Goal: Register for event/course

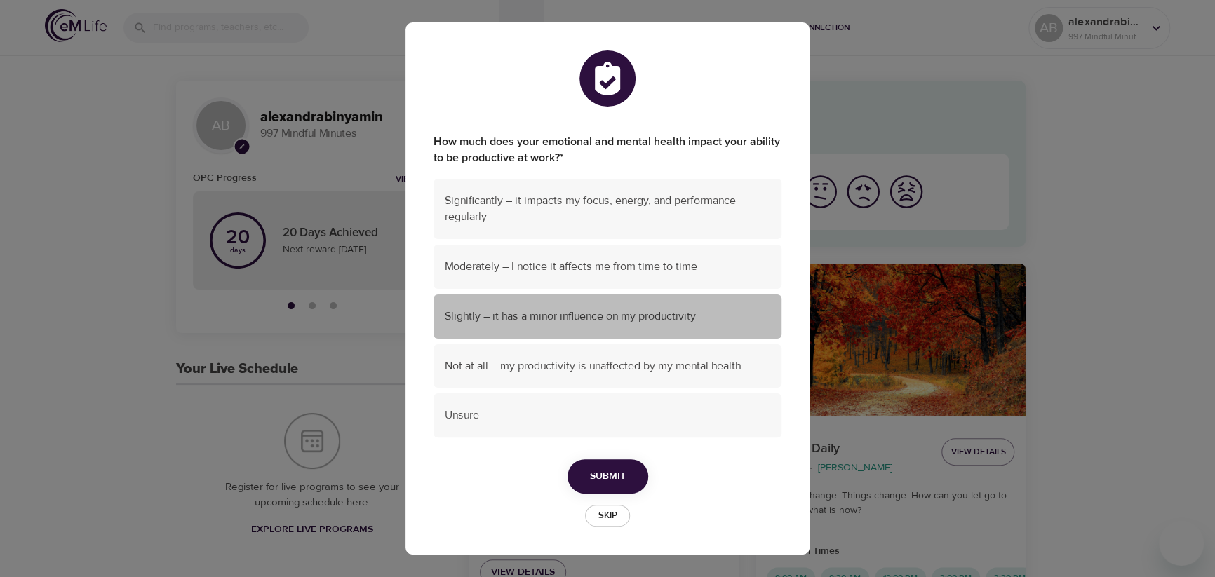
click at [594, 321] on span "Slightly – it has a minor influence on my productivity" at bounding box center [607, 317] width 325 height 16
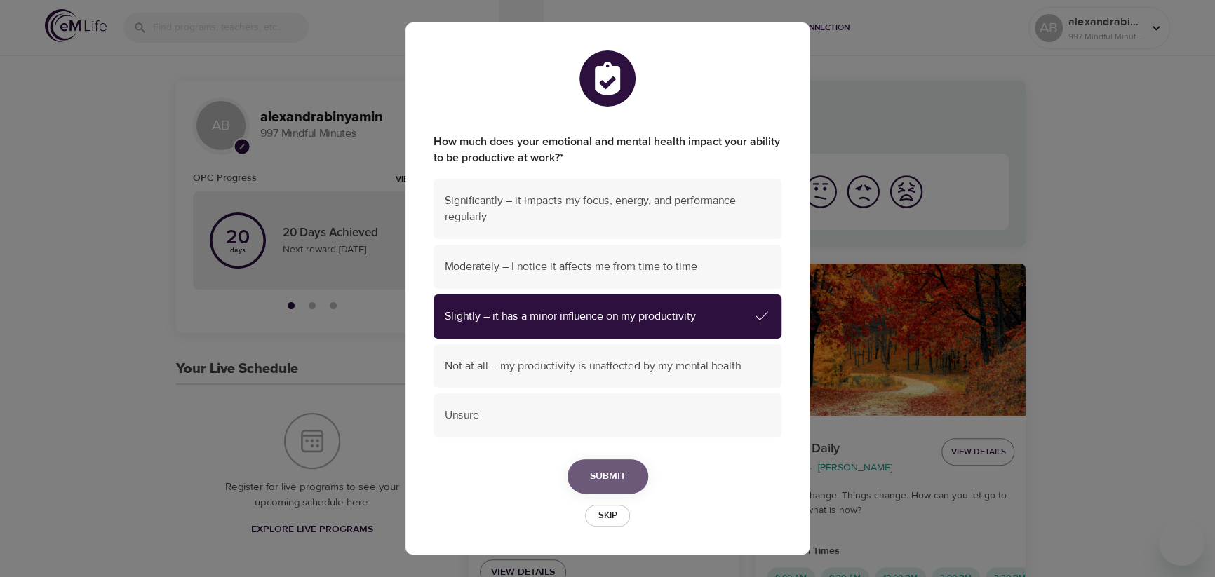
click at [613, 471] on span "Submit" at bounding box center [608, 477] width 36 height 18
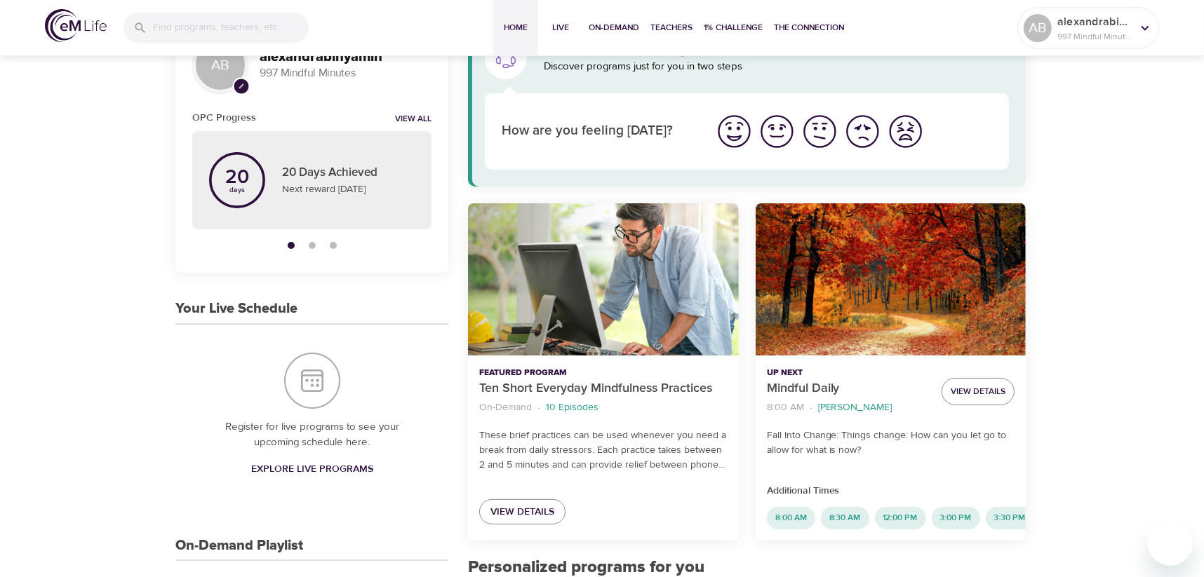
scroll to position [140, 0]
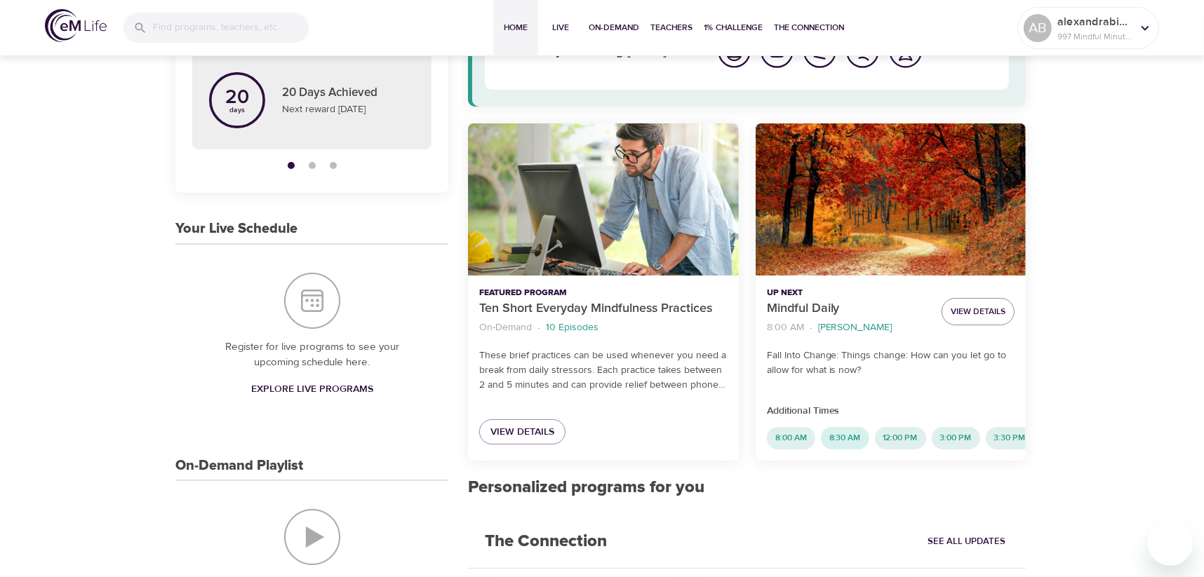
click at [841, 438] on span "8:30 AM" at bounding box center [845, 438] width 48 height 12
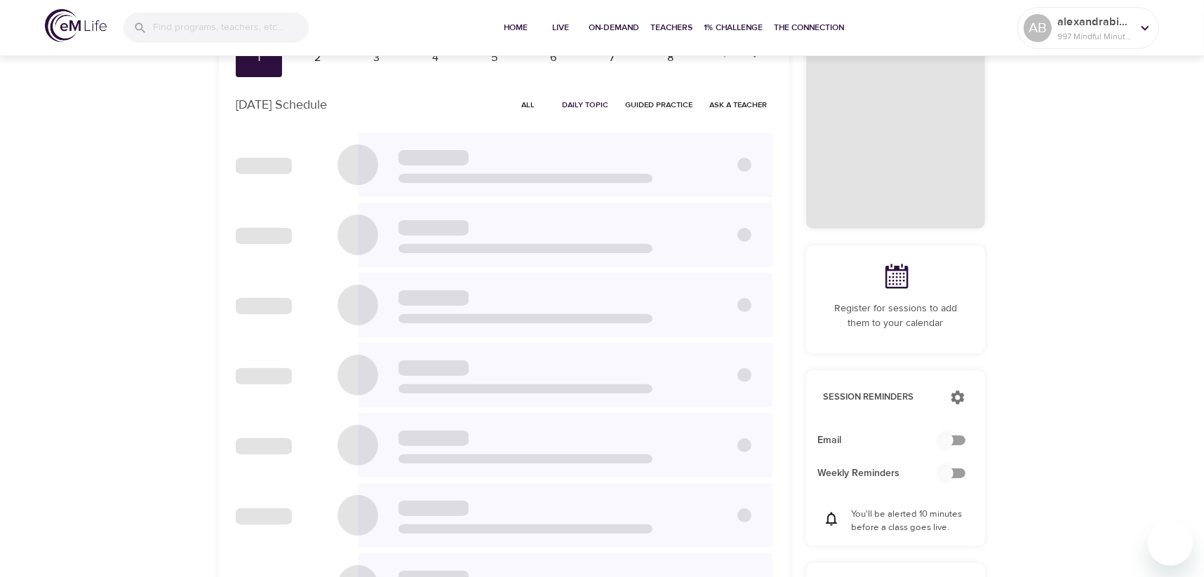
scroll to position [76, 0]
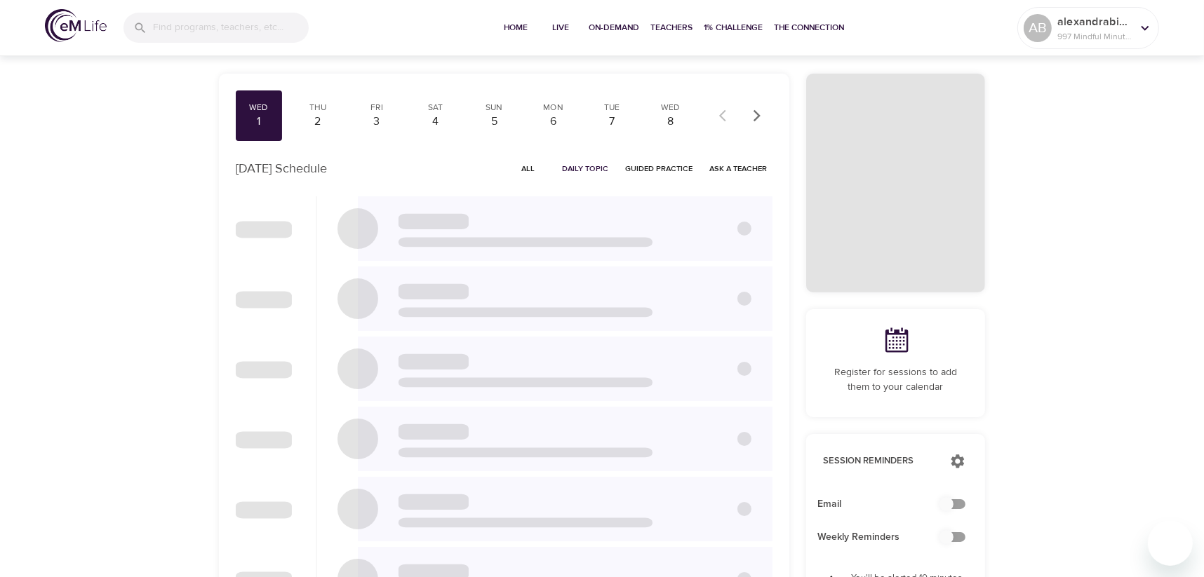
checkbox input "true"
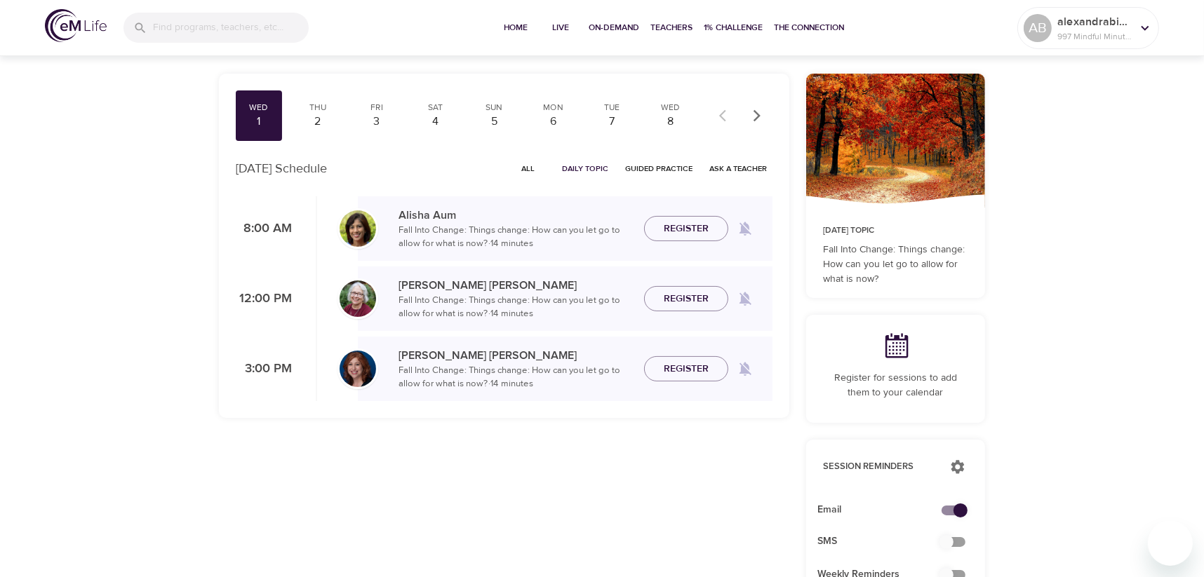
scroll to position [0, 0]
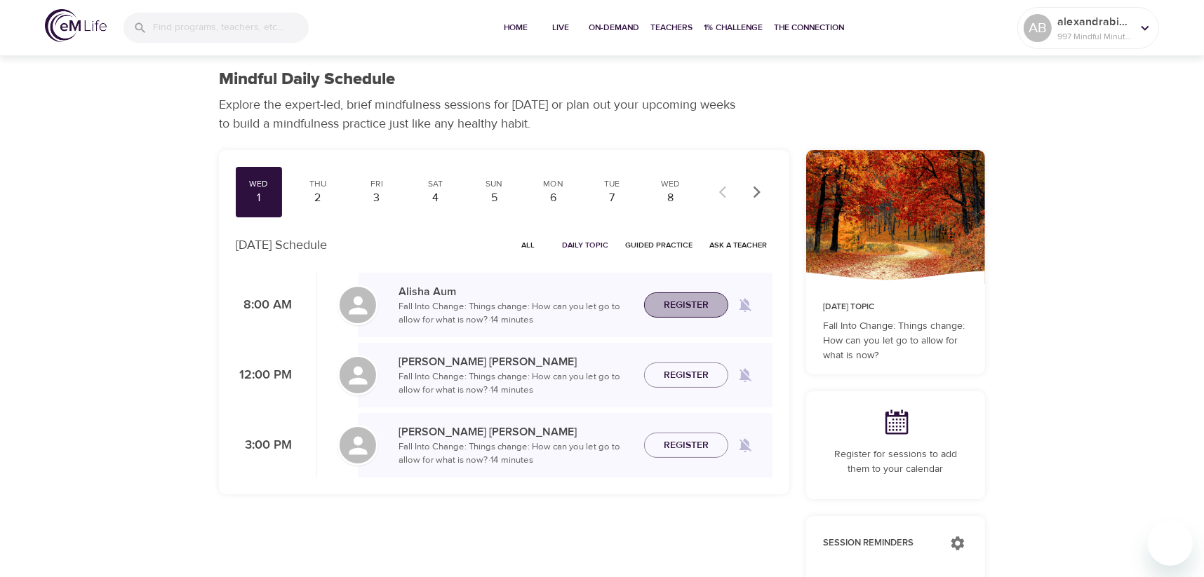
click at [703, 302] on span "Register" at bounding box center [686, 306] width 45 height 18
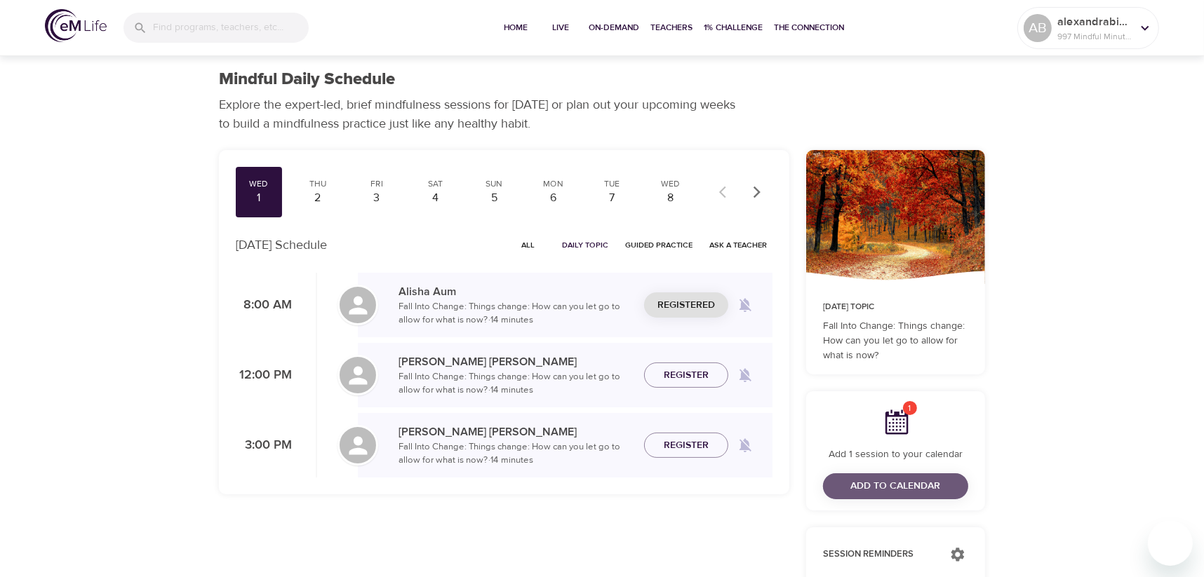
click at [888, 479] on span "Add to Calendar" at bounding box center [896, 487] width 90 height 18
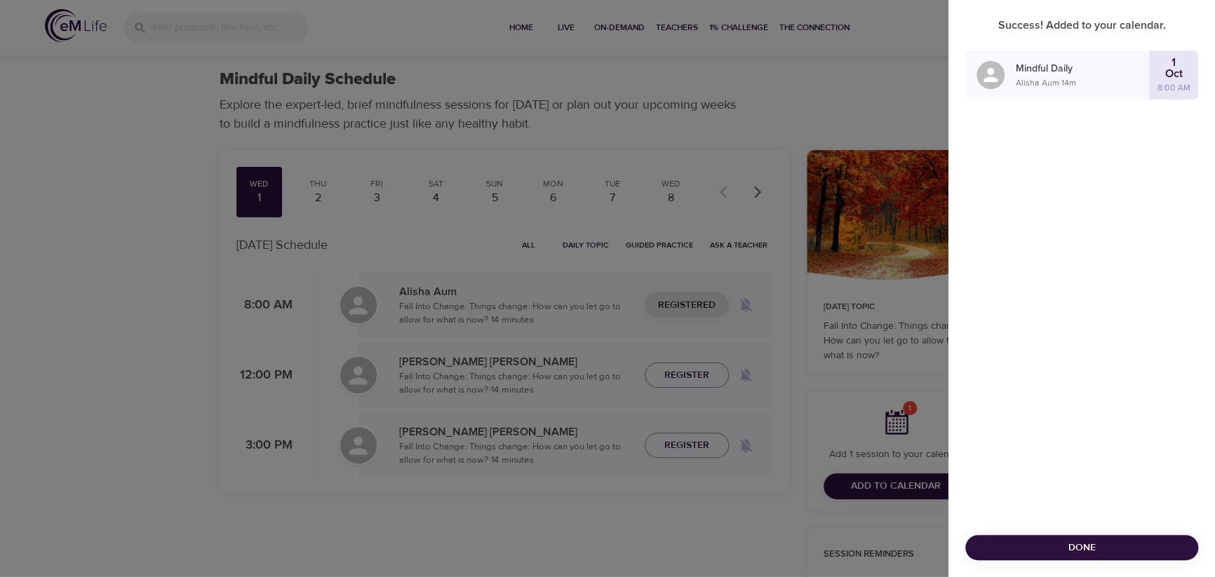
click at [1068, 545] on span "Done" at bounding box center [1081, 548] width 210 height 18
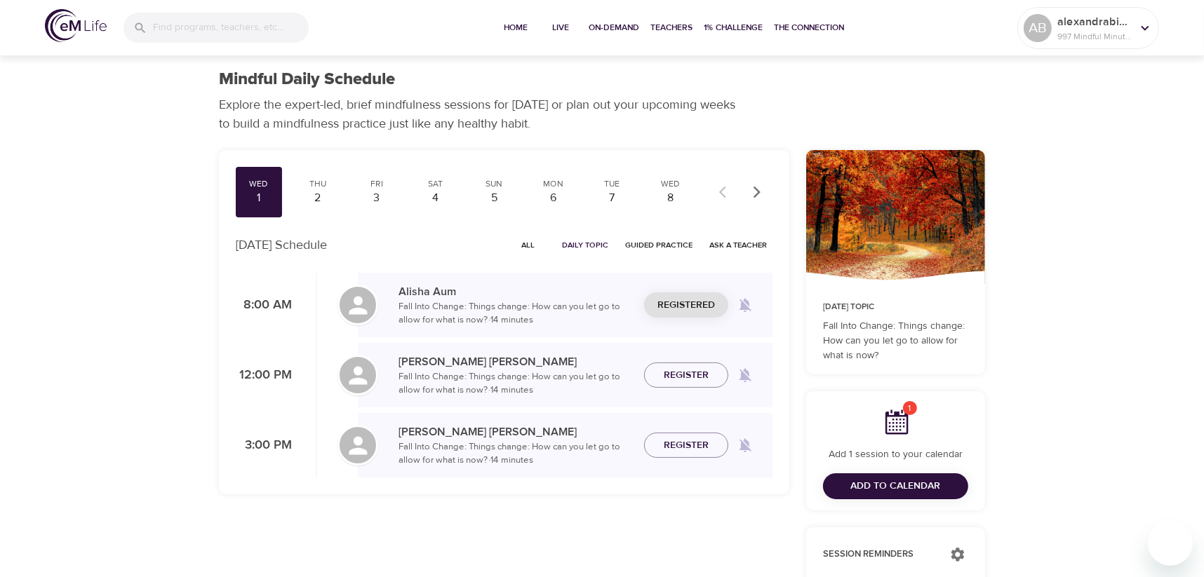
click at [892, 484] on span "Add to Calendar" at bounding box center [896, 487] width 90 height 18
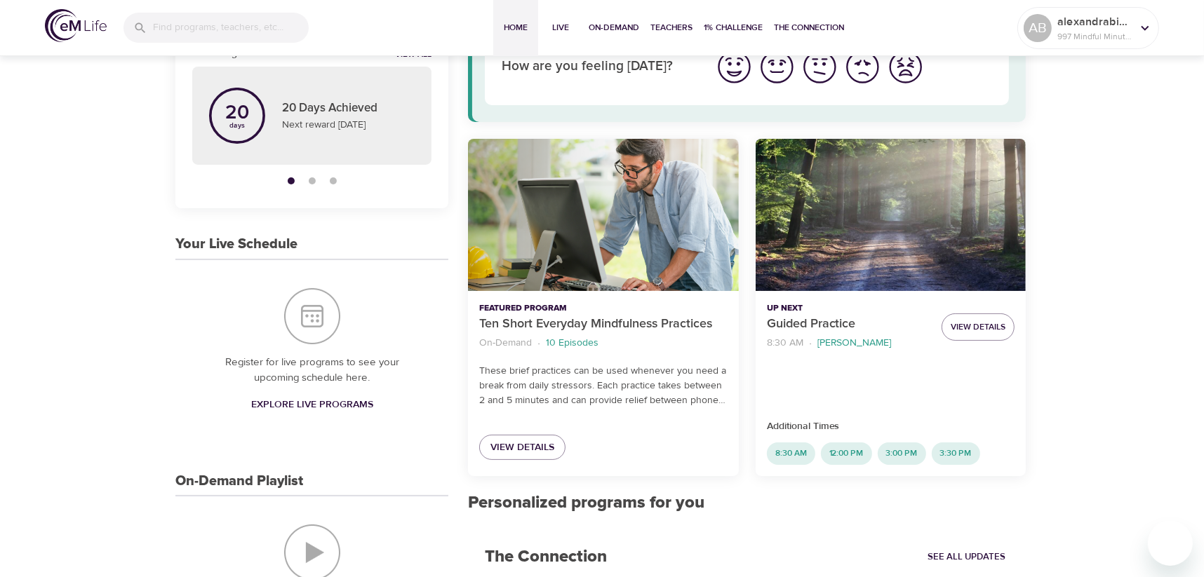
scroll to position [210, 0]
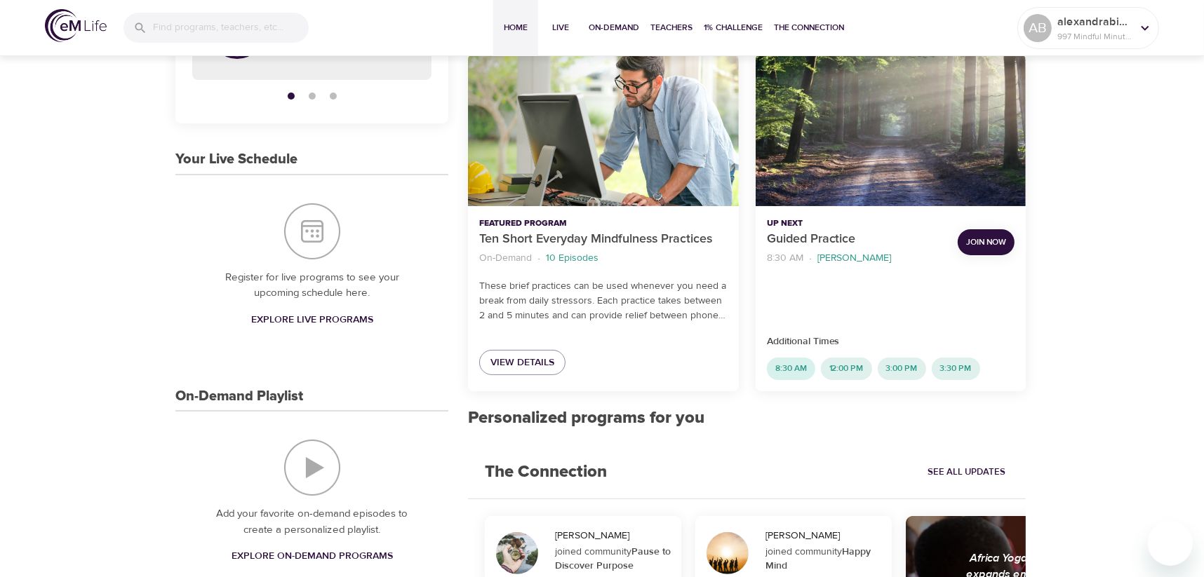
click at [777, 361] on div "8:30 AM" at bounding box center [791, 369] width 48 height 22
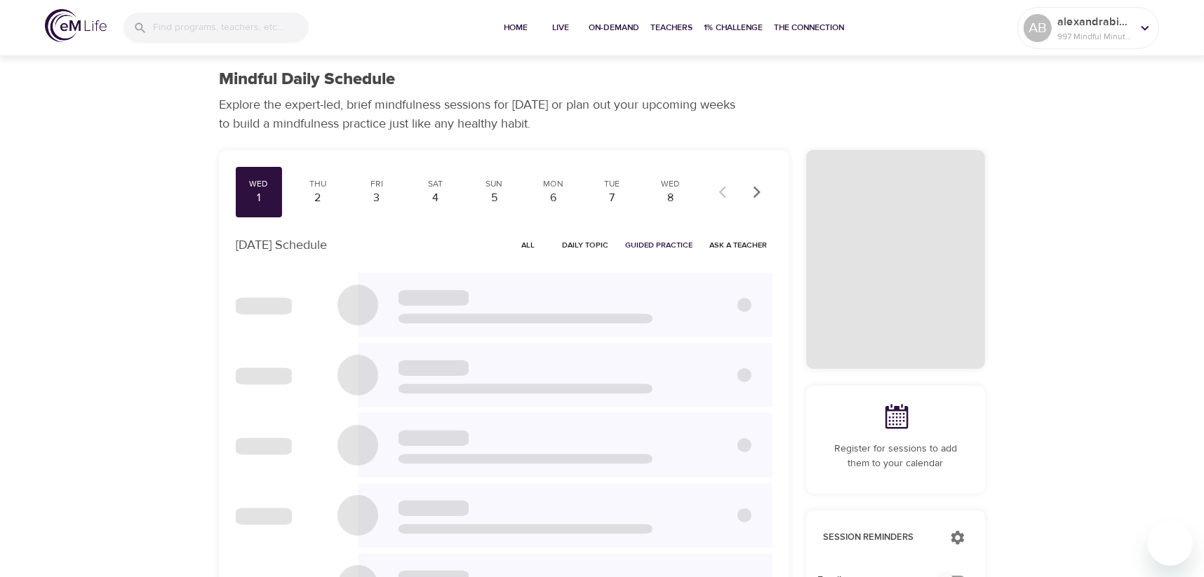
checkbox input "true"
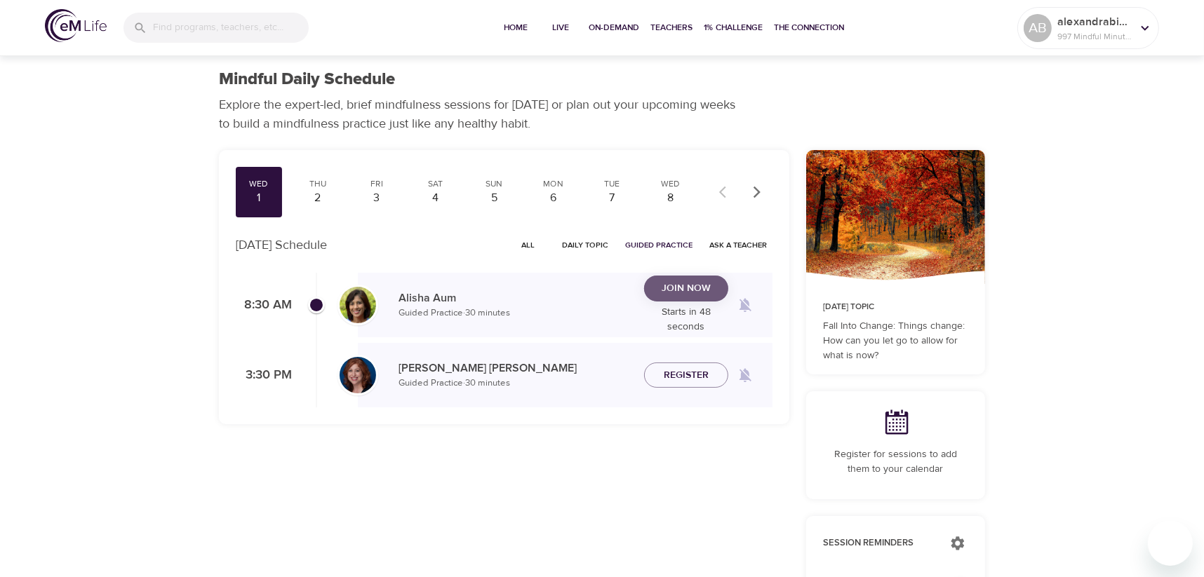
click at [690, 285] on span "Join Now" at bounding box center [685, 289] width 49 height 18
